Goal: Register for event/course

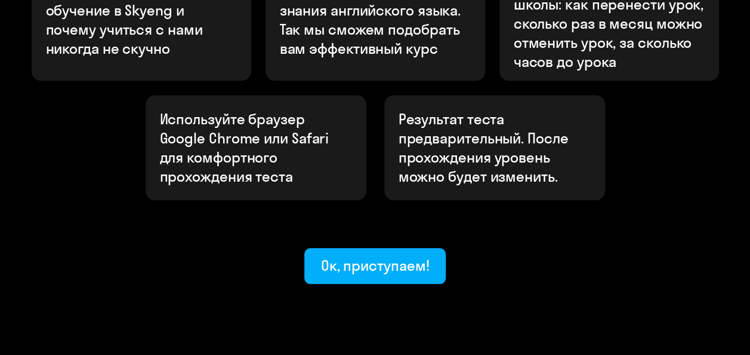
scroll to position [507, 0]
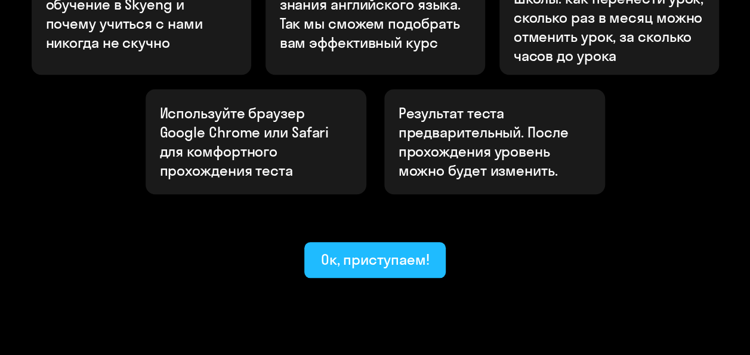
click at [383, 249] on div "Ок, приступаем!" at bounding box center [375, 258] width 109 height 19
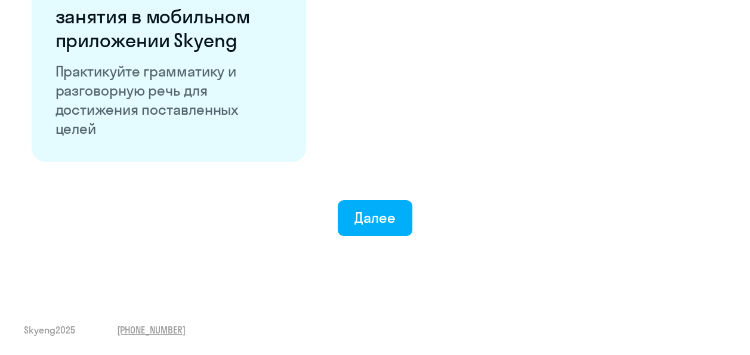
scroll to position [2412, 0]
click at [383, 215] on div "Далее" at bounding box center [375, 217] width 41 height 19
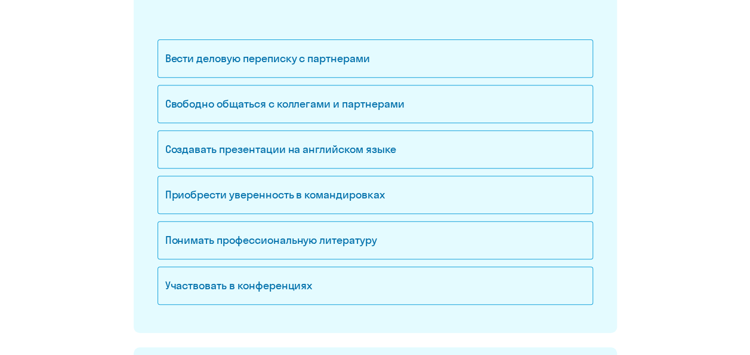
scroll to position [217, 0]
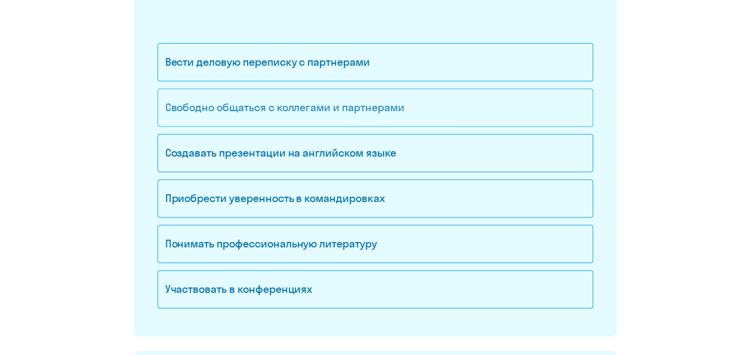
click at [252, 110] on div "Свободно общаться с коллегами и партнерами" at bounding box center [376, 107] width 436 height 38
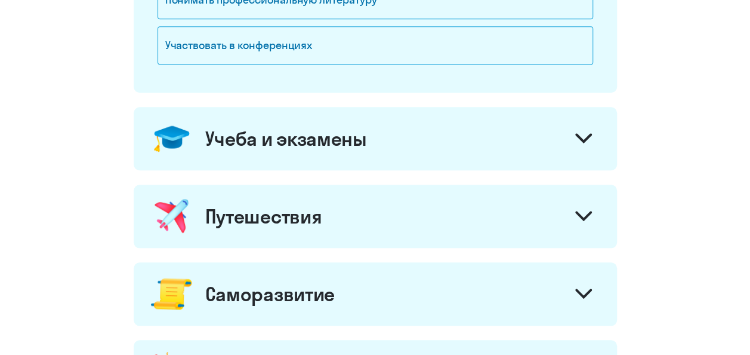
scroll to position [471, 0]
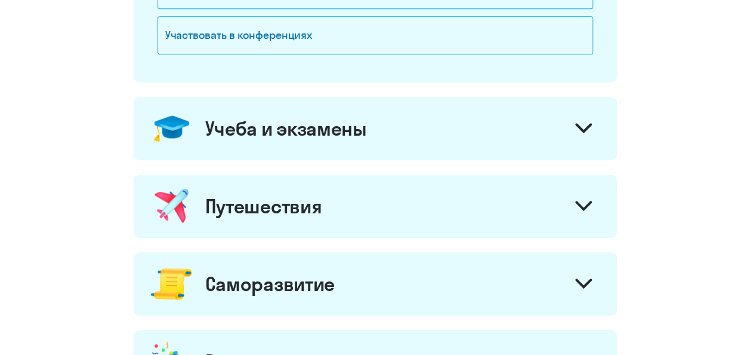
click at [281, 147] on div "Учеба и экзамены" at bounding box center [375, 128] width 483 height 63
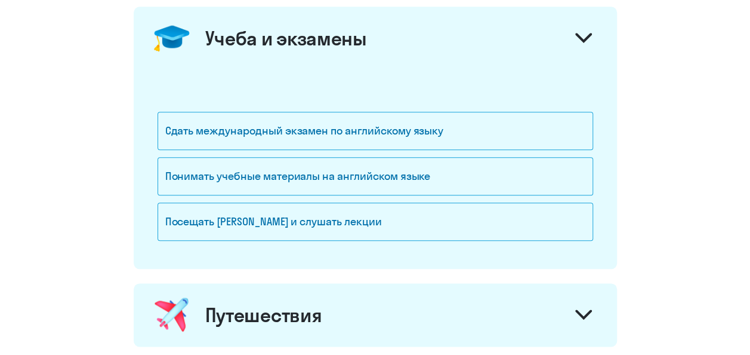
scroll to position [560, 0]
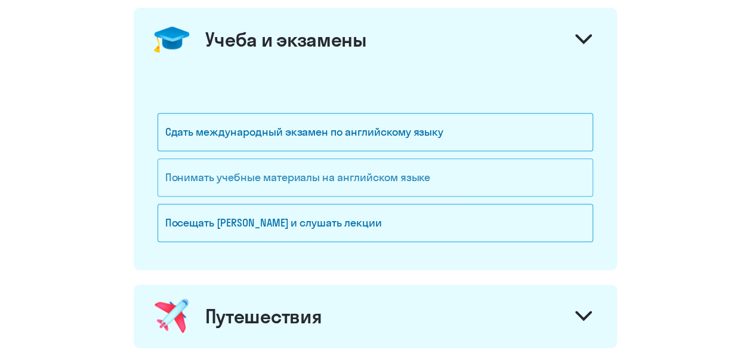
click at [335, 182] on div "Понимать учебные материалы на английском языке" at bounding box center [376, 177] width 436 height 38
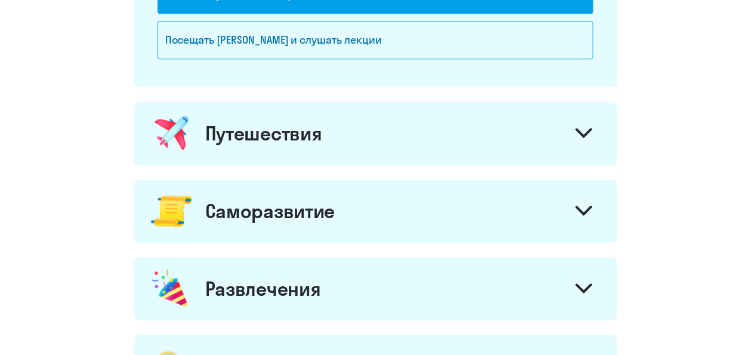
scroll to position [790, 0]
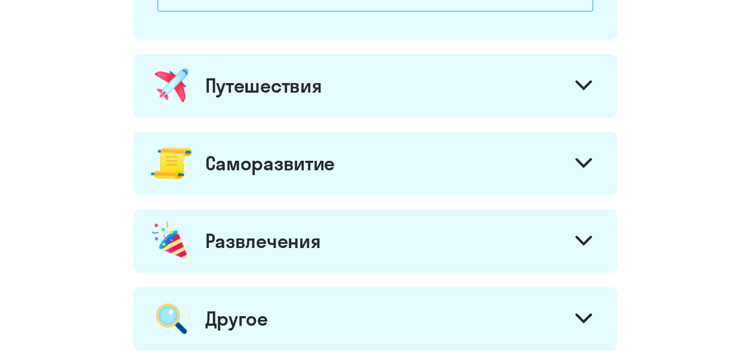
click at [479, 102] on div "Путешествия" at bounding box center [375, 85] width 483 height 63
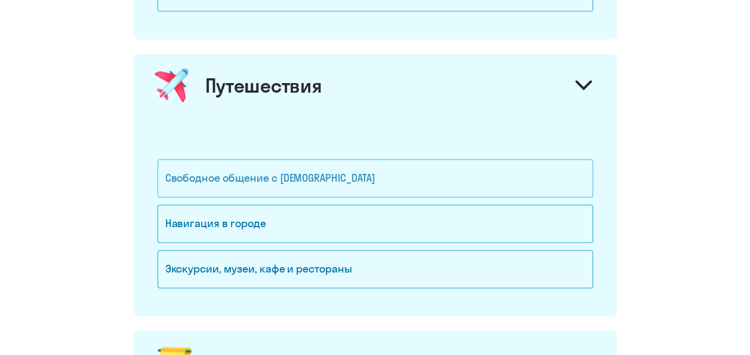
click at [331, 178] on div "Свободное общение с [DEMOGRAPHIC_DATA]" at bounding box center [376, 178] width 436 height 38
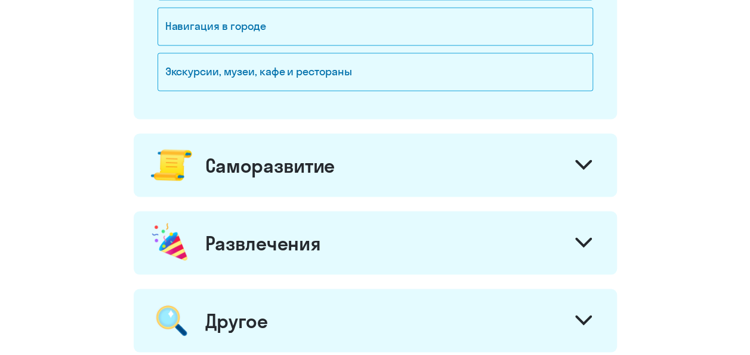
scroll to position [1015, 0]
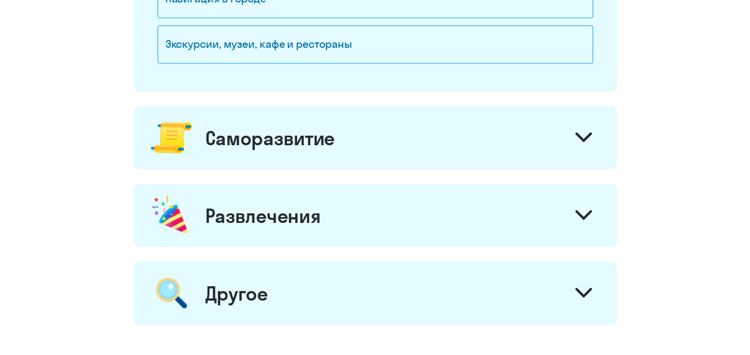
click at [396, 136] on div "Саморазвитие" at bounding box center [375, 137] width 483 height 63
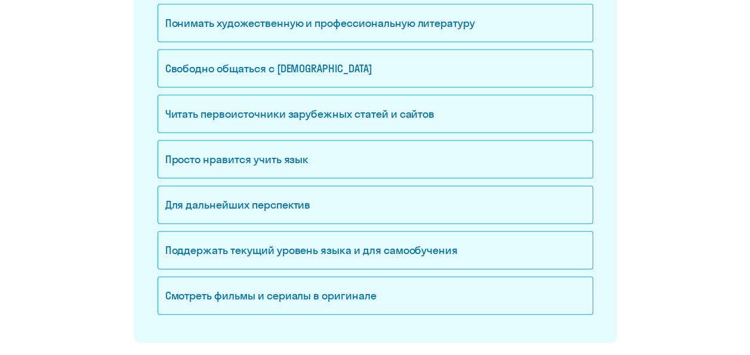
scroll to position [1198, 0]
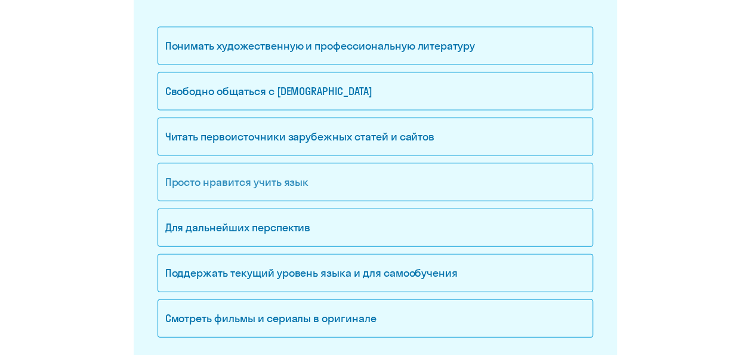
click at [180, 179] on div "Просто нравится учить язык" at bounding box center [376, 182] width 436 height 38
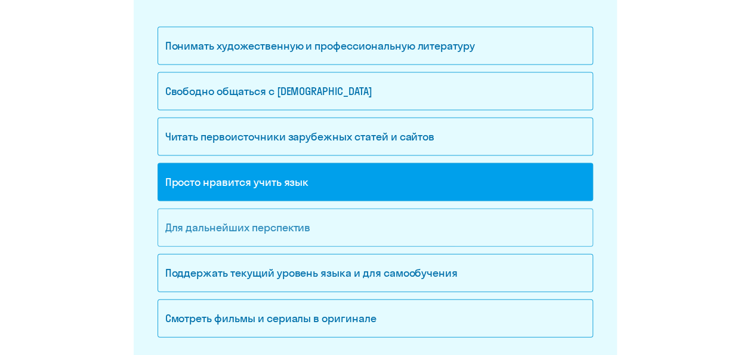
click at [184, 227] on div "Для дальнейших перспектив" at bounding box center [376, 227] width 436 height 38
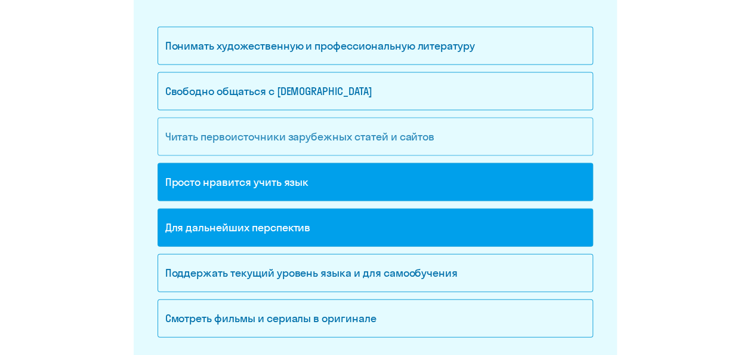
click at [208, 134] on div "Читать первоисточники зарубежных статей и сайтов" at bounding box center [376, 137] width 436 height 38
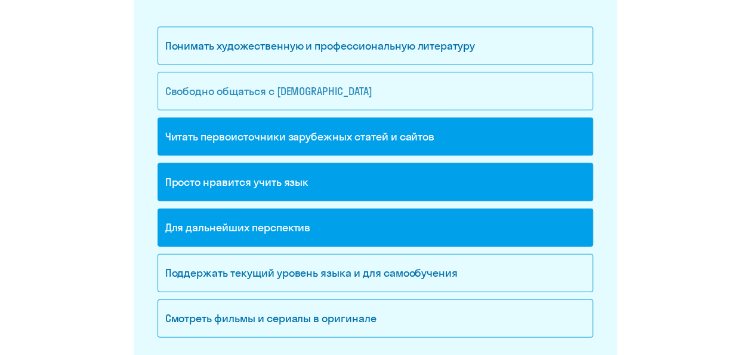
click at [207, 87] on div "Свободно общаться с [DEMOGRAPHIC_DATA]" at bounding box center [376, 91] width 436 height 38
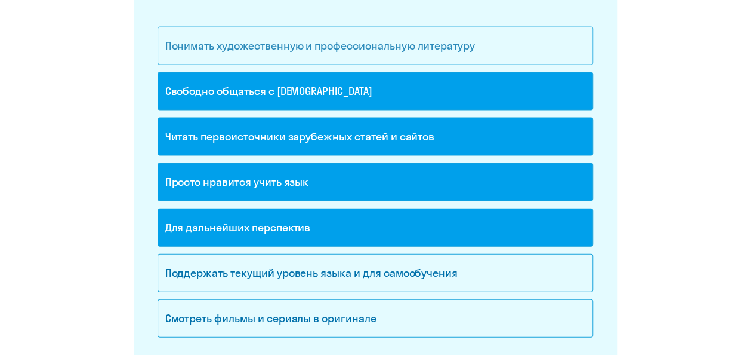
click at [211, 36] on div "Понимать художественную и профессиональную литературу" at bounding box center [376, 46] width 436 height 38
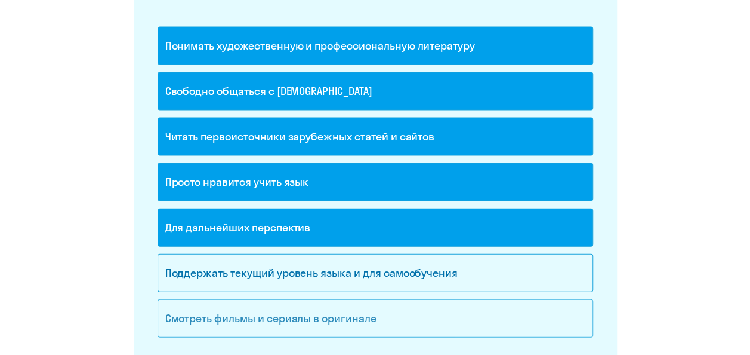
click at [187, 309] on div "Смотреть фильмы и сериалы в оригинале" at bounding box center [376, 318] width 436 height 38
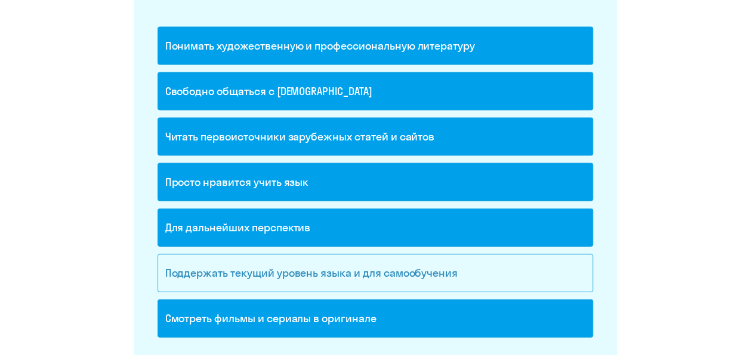
click at [196, 278] on div "Поддержать текущий уровень языка и для cамообучения" at bounding box center [376, 273] width 436 height 38
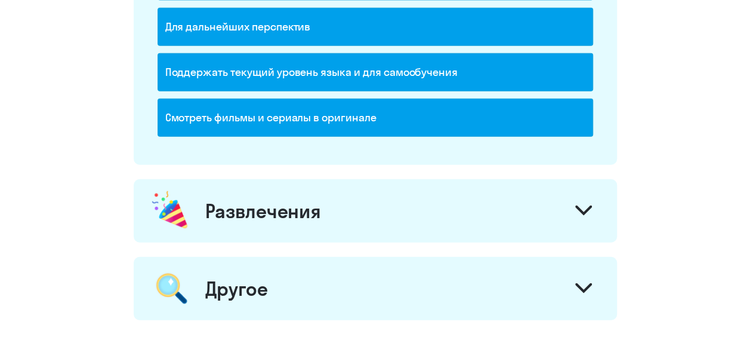
scroll to position [1400, 0]
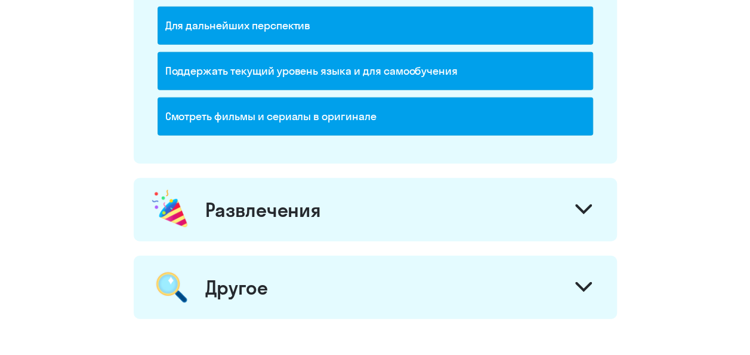
click at [263, 201] on div "Развлечения" at bounding box center [263, 210] width 116 height 24
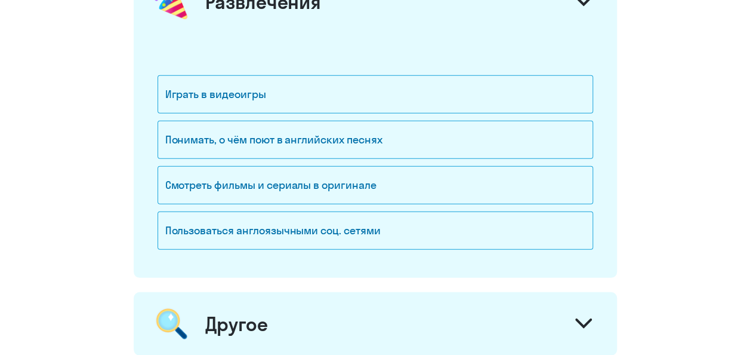
scroll to position [1607, 0]
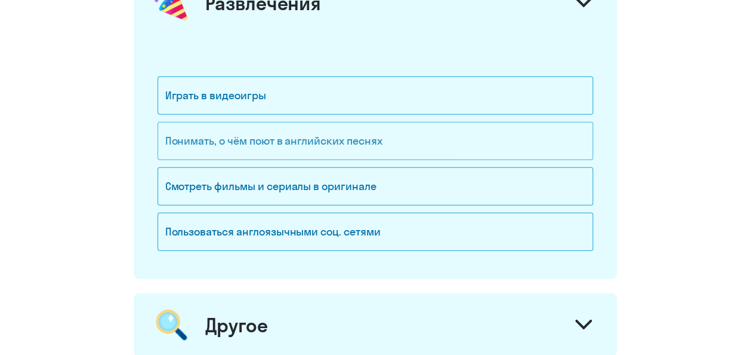
click at [264, 131] on div "Понимать, о чём поют в английских песнях" at bounding box center [376, 141] width 436 height 38
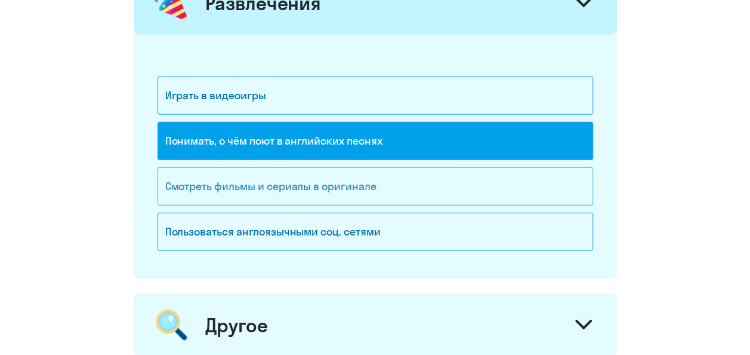
click at [255, 174] on div "Смотреть фильмы и сериалы в оригинале" at bounding box center [376, 186] width 436 height 38
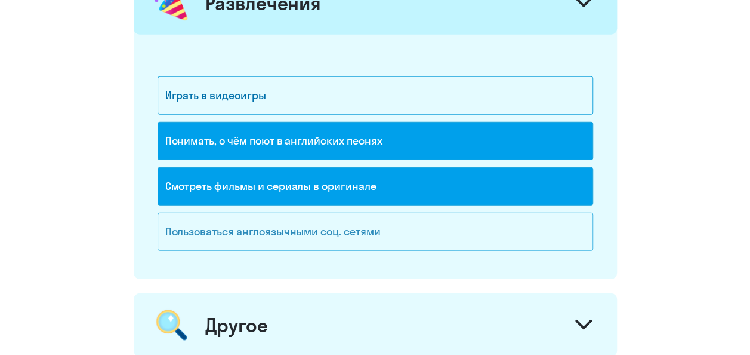
click at [242, 223] on div "Пользоваться англоязычными соц. сетями" at bounding box center [376, 231] width 436 height 38
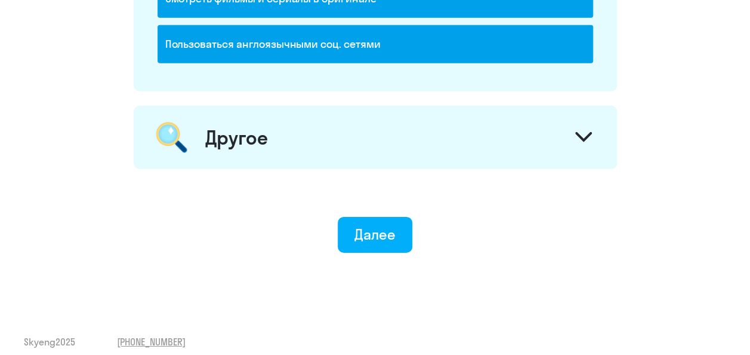
scroll to position [1796, 0]
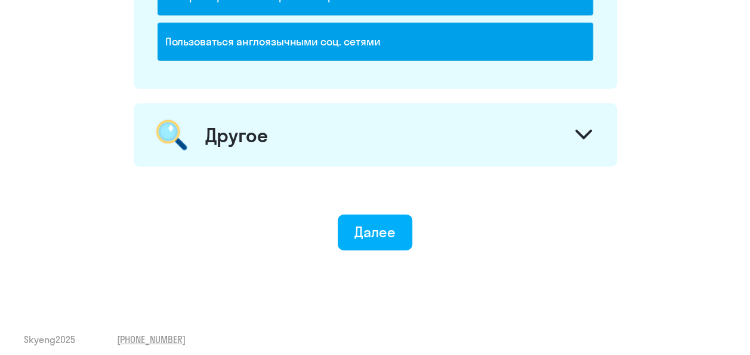
click at [329, 121] on div "Другое" at bounding box center [375, 134] width 483 height 63
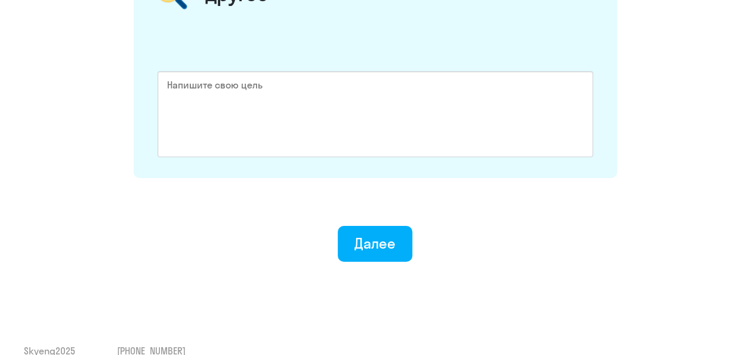
scroll to position [1949, 0]
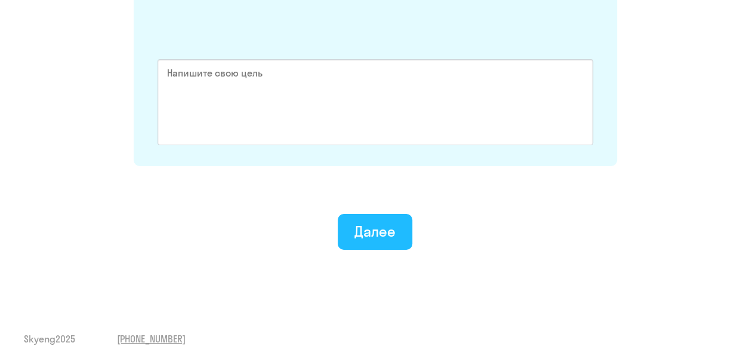
click at [392, 232] on button "Далее" at bounding box center [375, 232] width 75 height 36
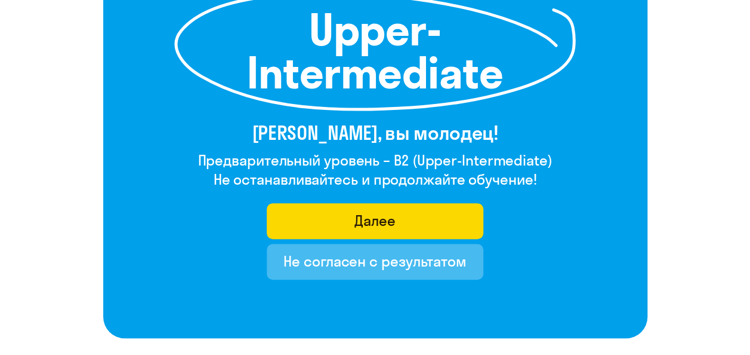
scroll to position [184, 0]
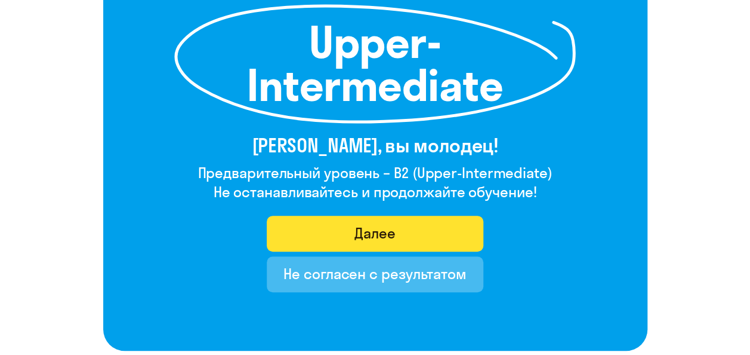
click at [355, 233] on div "Далее" at bounding box center [375, 232] width 41 height 19
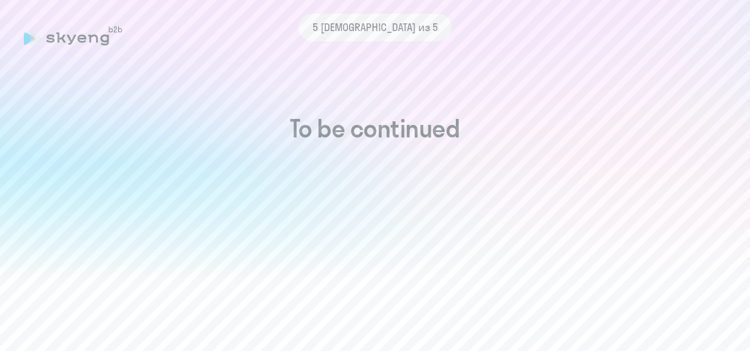
click at [116, 38] on div "5 [DEMOGRAPHIC_DATA] из 5" at bounding box center [375, 27] width 702 height 27
